Goal: Task Accomplishment & Management: Use online tool/utility

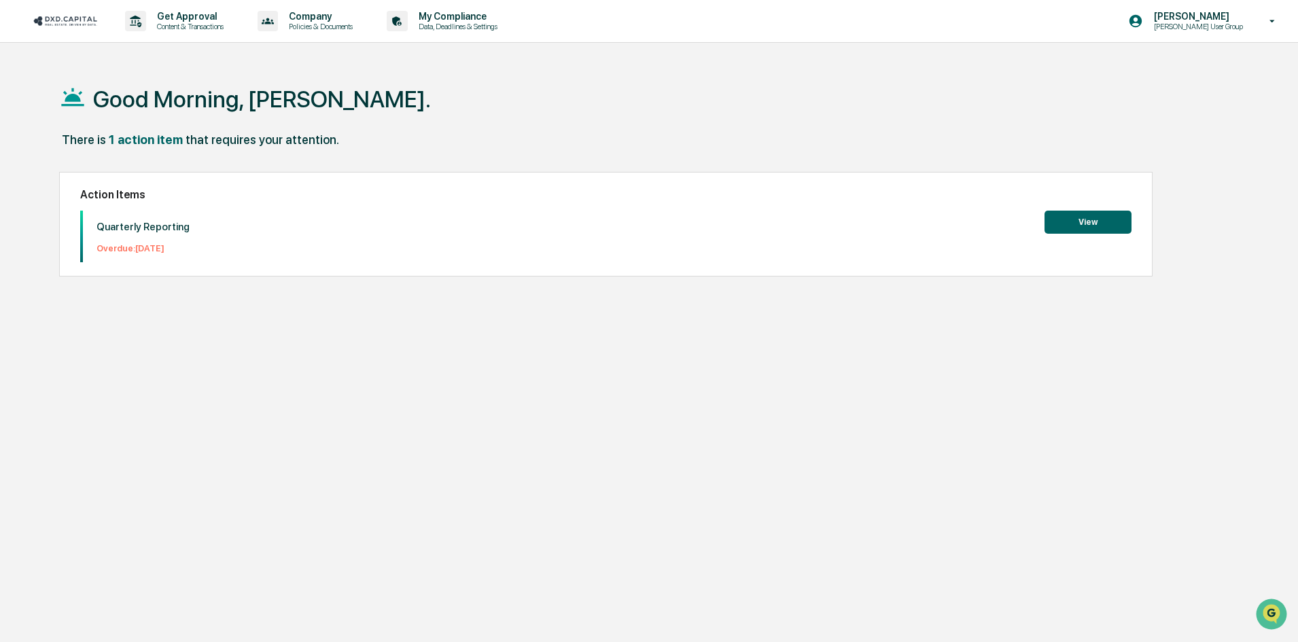
click at [1086, 222] on button "View" at bounding box center [1087, 222] width 87 height 23
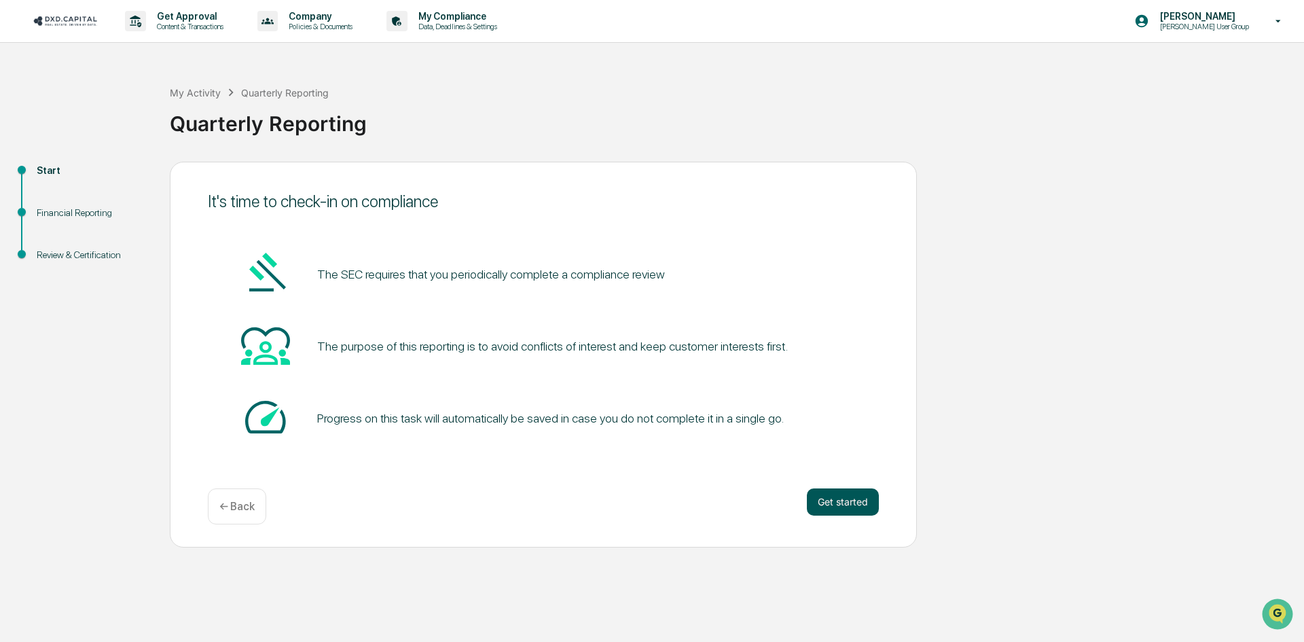
click at [846, 498] on button "Get started" at bounding box center [843, 501] width 72 height 27
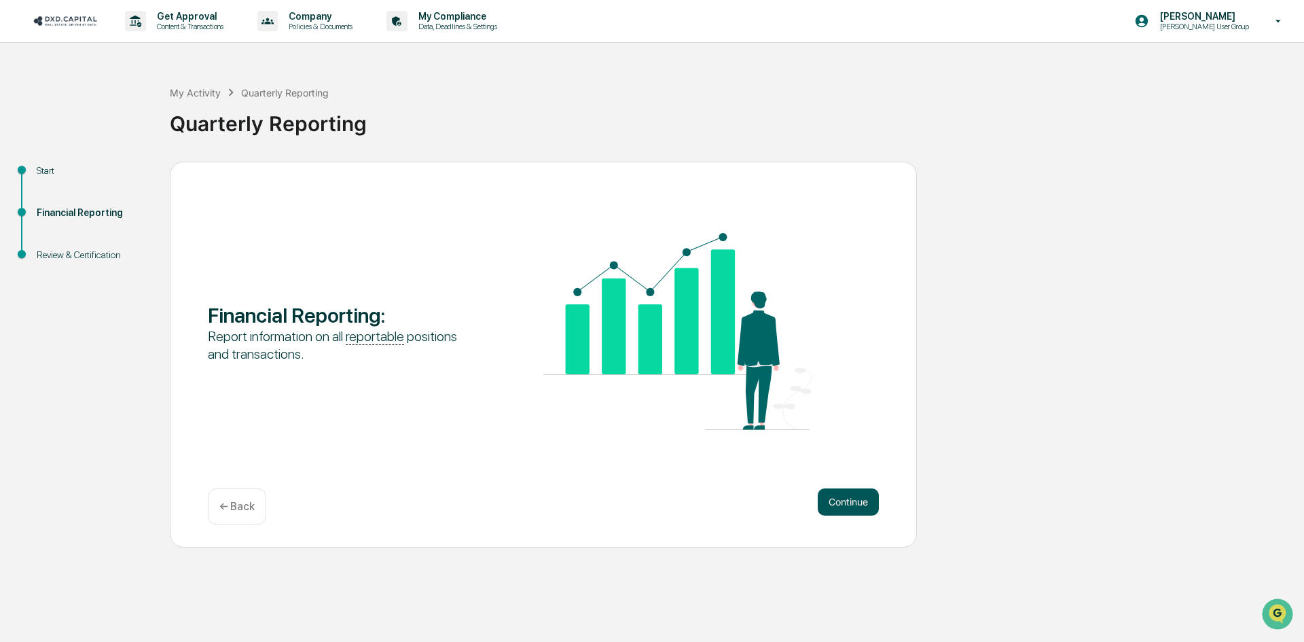
click at [846, 504] on button "Continue" at bounding box center [848, 501] width 61 height 27
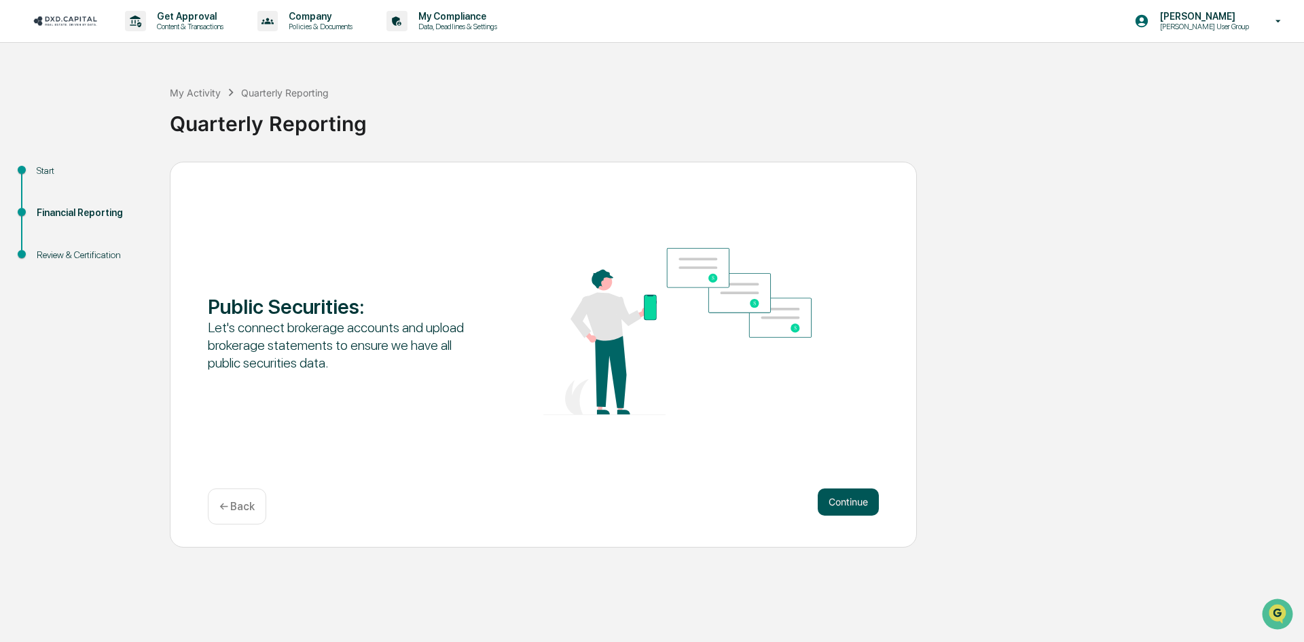
click at [846, 505] on button "Continue" at bounding box center [848, 501] width 61 height 27
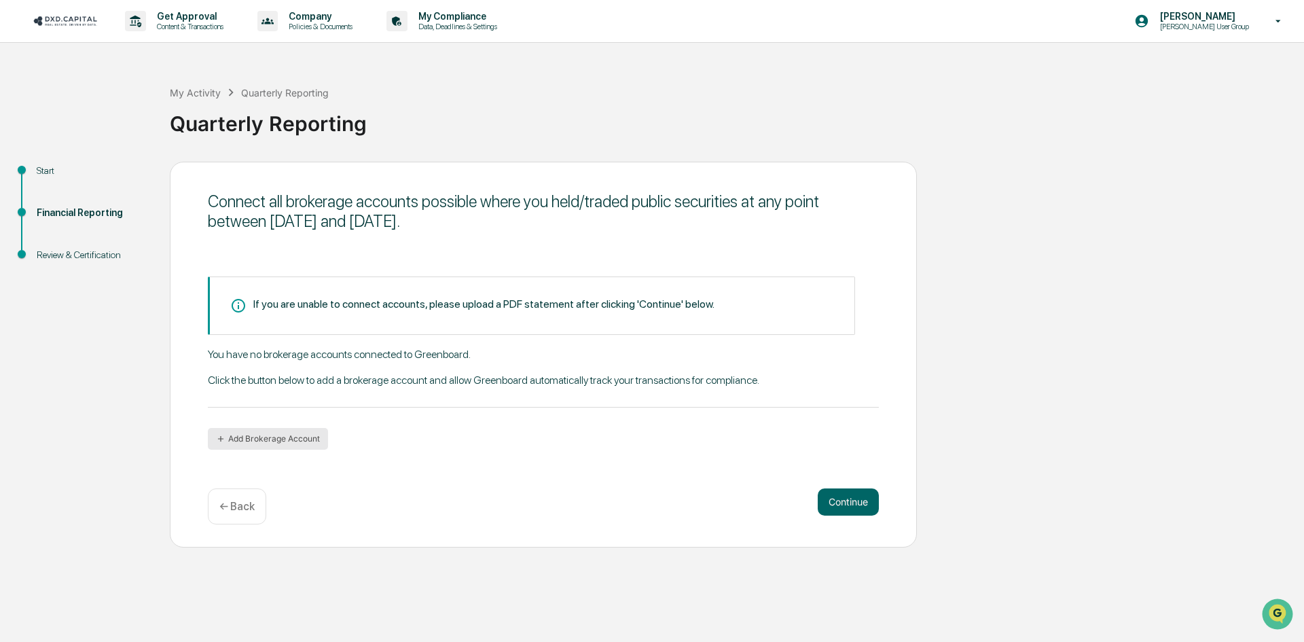
click at [293, 442] on button "Add Brokerage Account" at bounding box center [268, 439] width 120 height 22
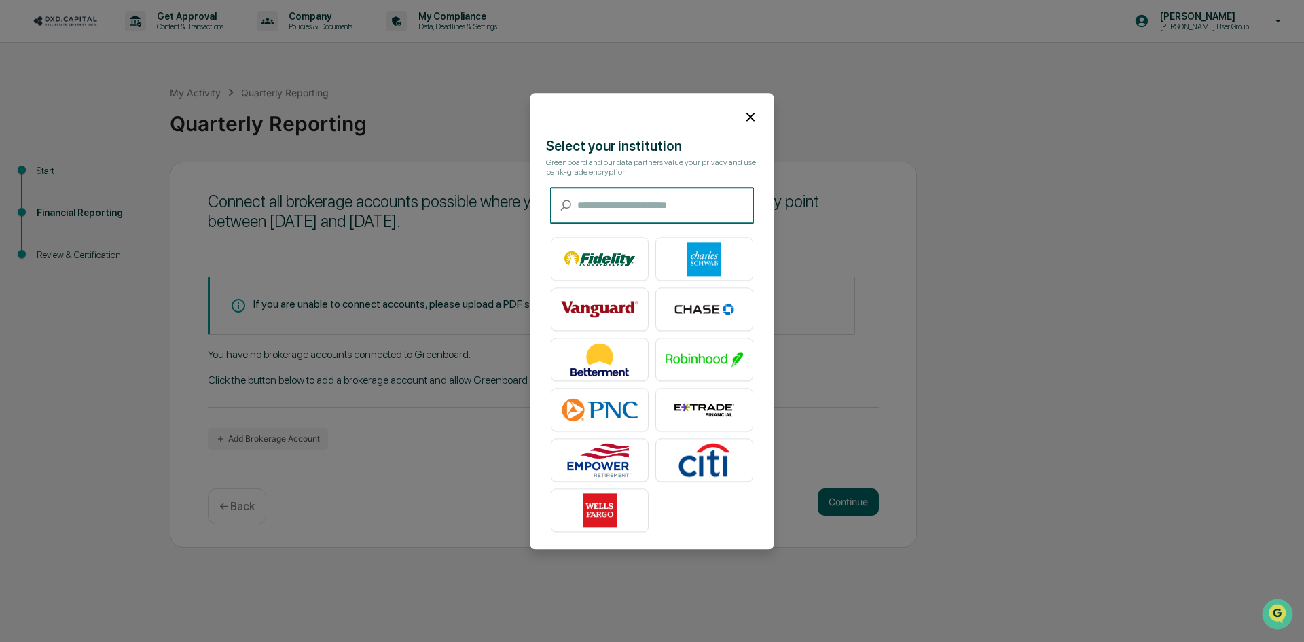
click at [634, 199] on input "text" at bounding box center [665, 205] width 177 height 36
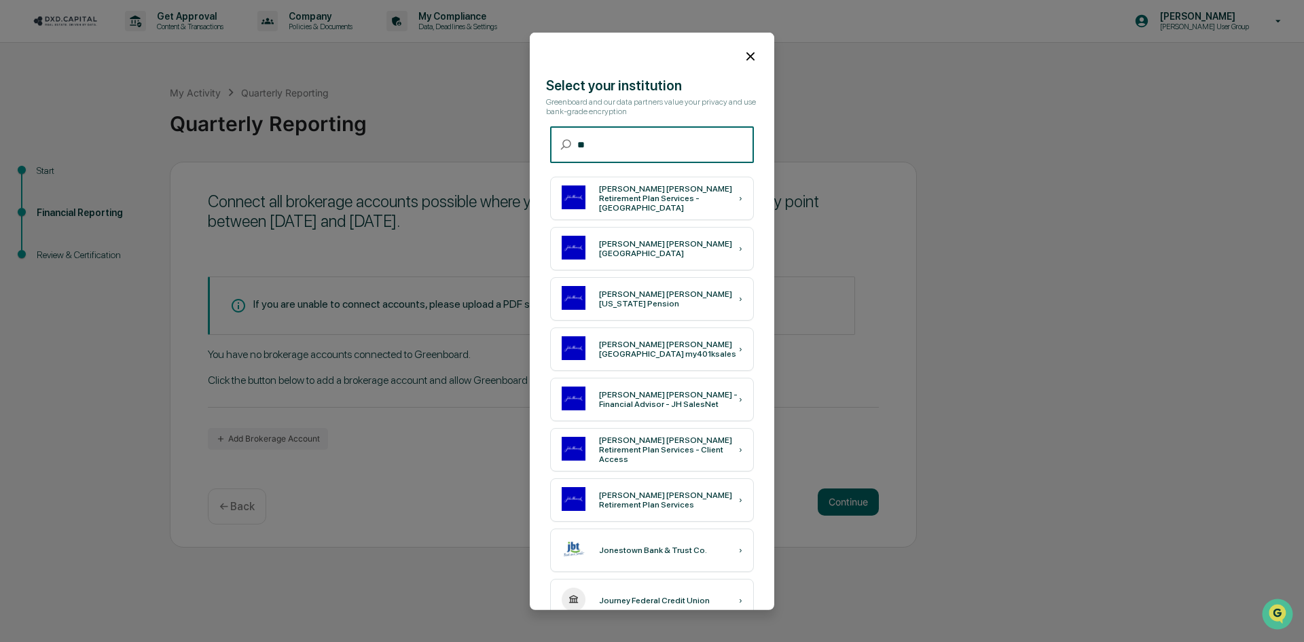
type input "*"
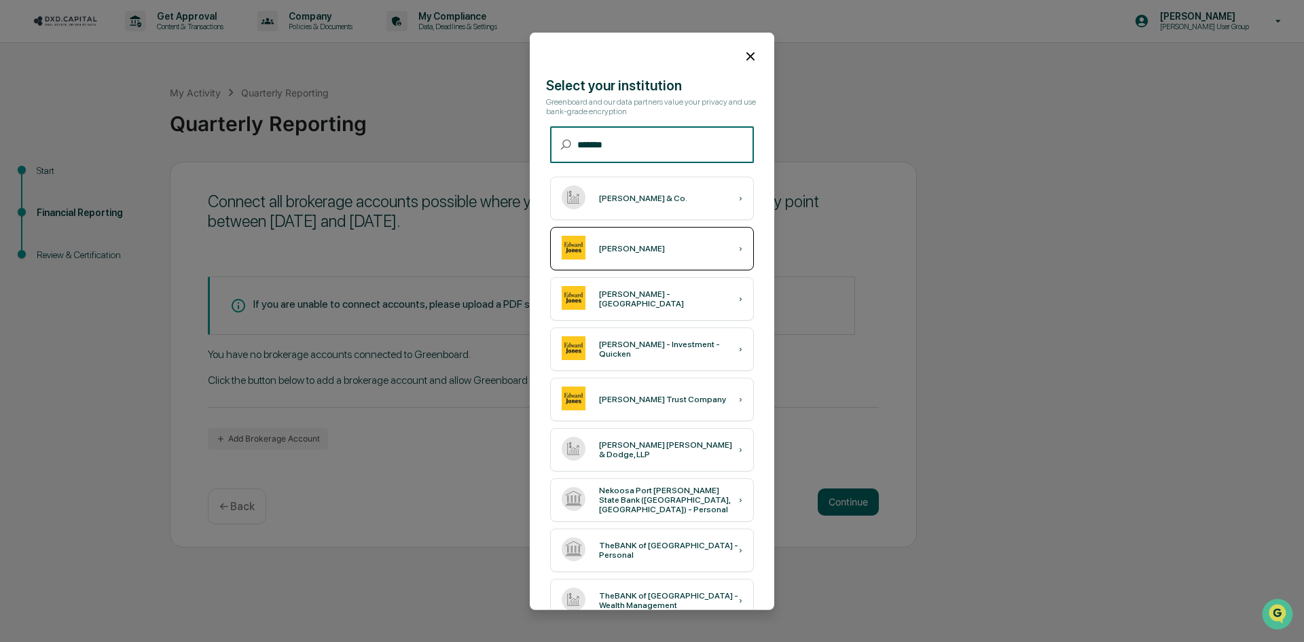
type input "******"
click at [625, 251] on div "[PERSON_NAME]" at bounding box center [632, 249] width 66 height 10
